Goal: Use online tool/utility: Utilize a website feature to perform a specific function

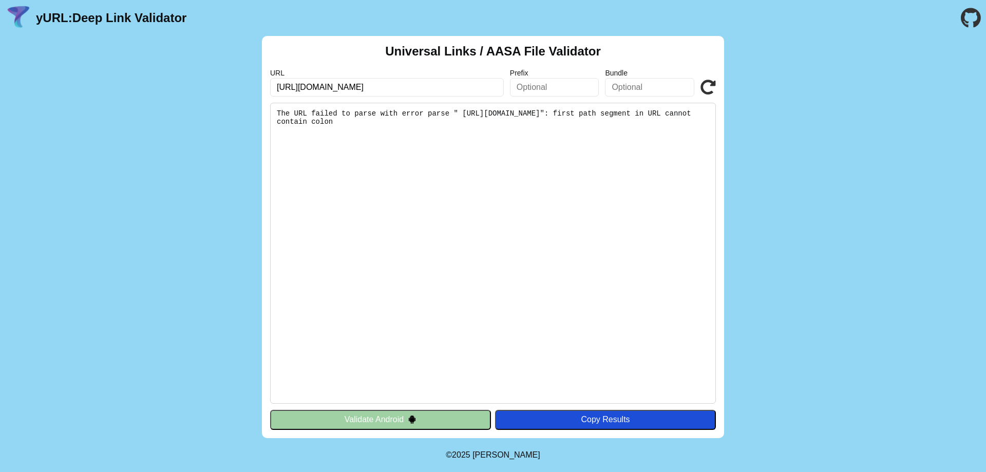
click at [279, 83] on input "[URL][DOMAIN_NAME]" at bounding box center [387, 87] width 234 height 18
type input "[URL][DOMAIN_NAME]"
click at [708, 86] on icon at bounding box center [708, 87] width 15 height 15
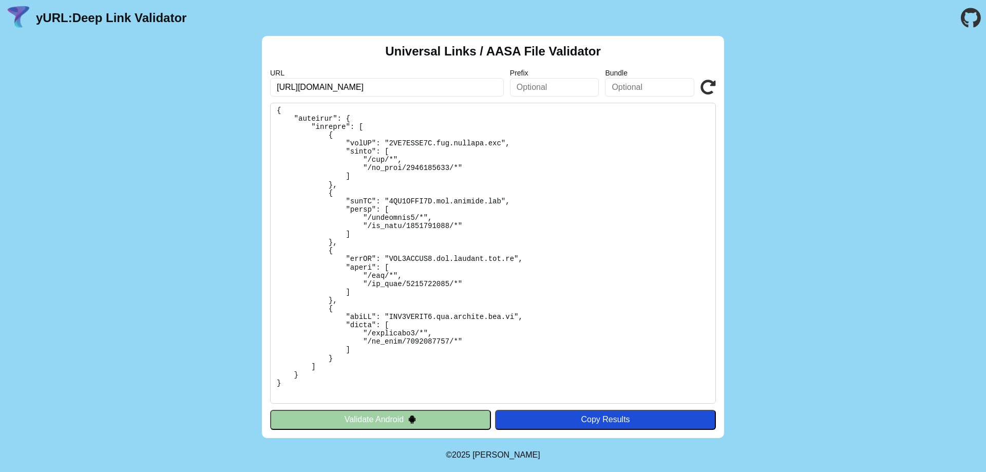
scroll to position [51, 0]
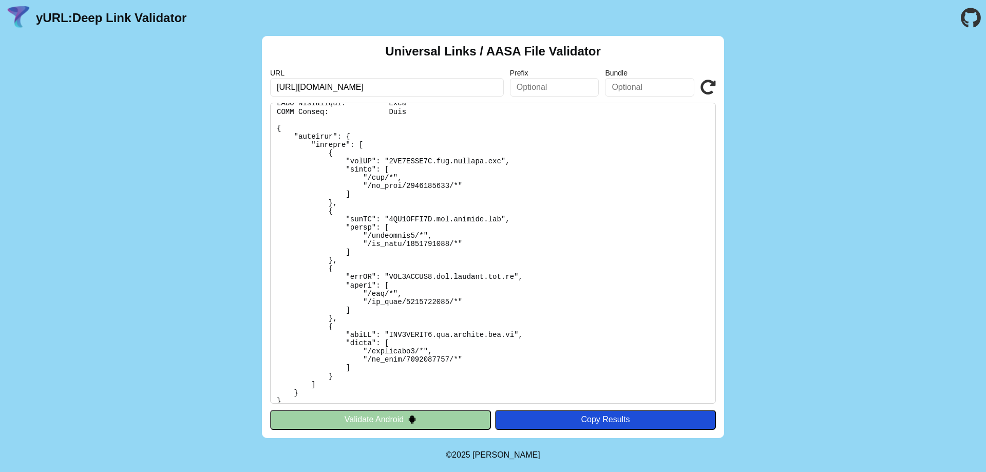
click at [424, 182] on pre at bounding box center [493, 253] width 446 height 301
click at [417, 182] on pre at bounding box center [493, 253] width 446 height 301
click at [558, 213] on pre at bounding box center [493, 253] width 446 height 301
